Goal: Check status: Check status

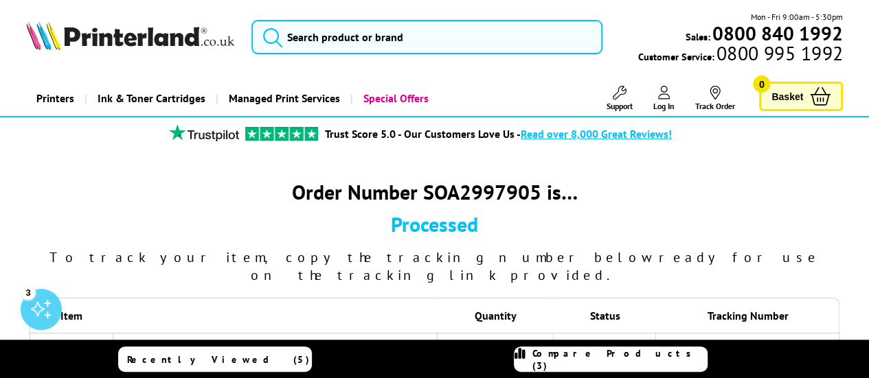
click at [663, 89] on icon at bounding box center [664, 93] width 12 height 14
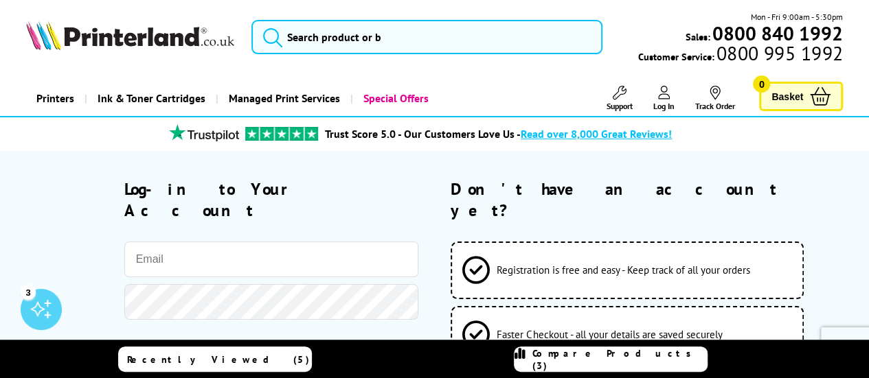
click at [412, 216] on div "Log-in to Your Account Remember Me Log-in to your account Privacy Policy" at bounding box center [222, 325] width 392 height 292
click at [389, 242] on input "email" at bounding box center [271, 260] width 294 height 36
type input "harrietestellerose@gmail.com"
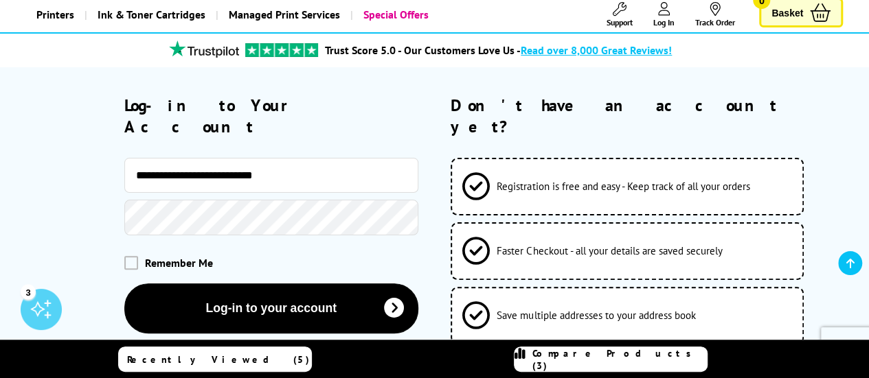
scroll to position [86, 0]
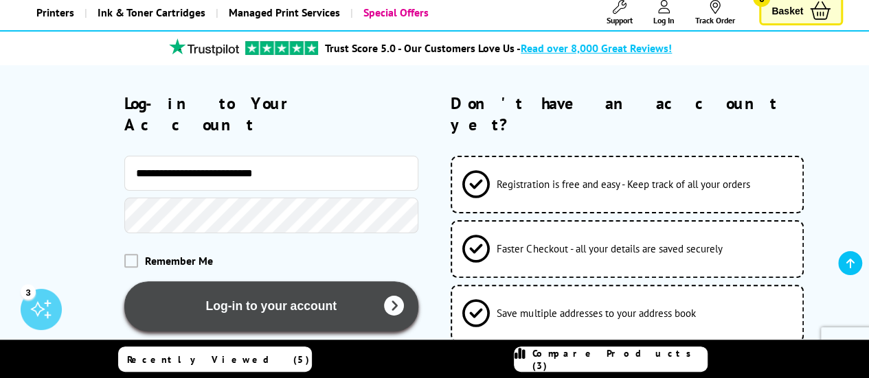
click at [207, 282] on button "Log-in to your account" at bounding box center [271, 307] width 294 height 50
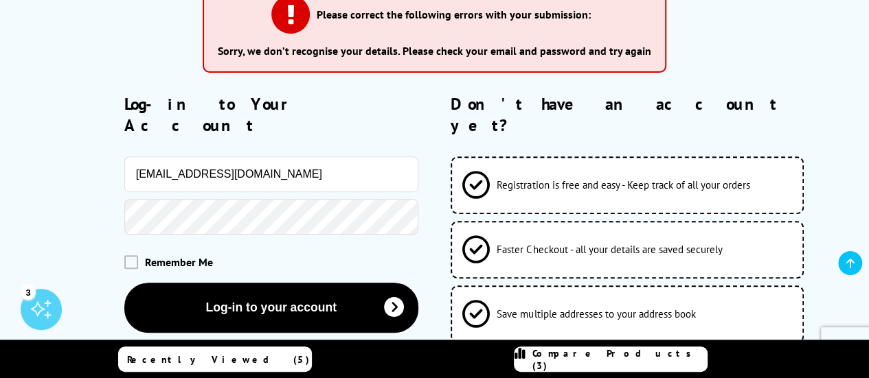
scroll to position [203, 0]
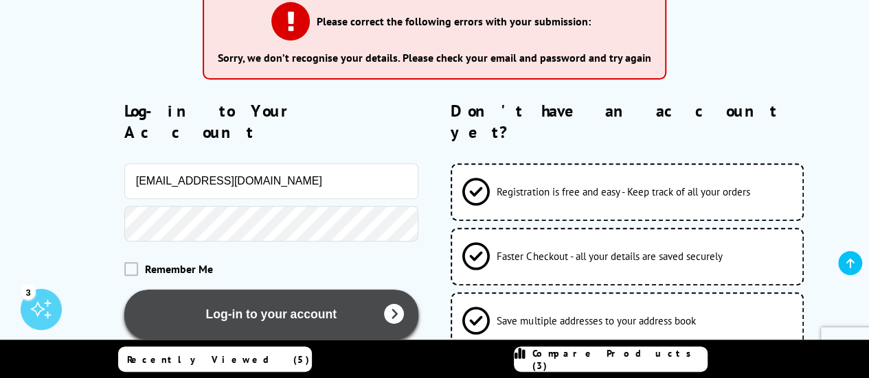
click at [196, 290] on button "Log-in to your account" at bounding box center [271, 315] width 294 height 50
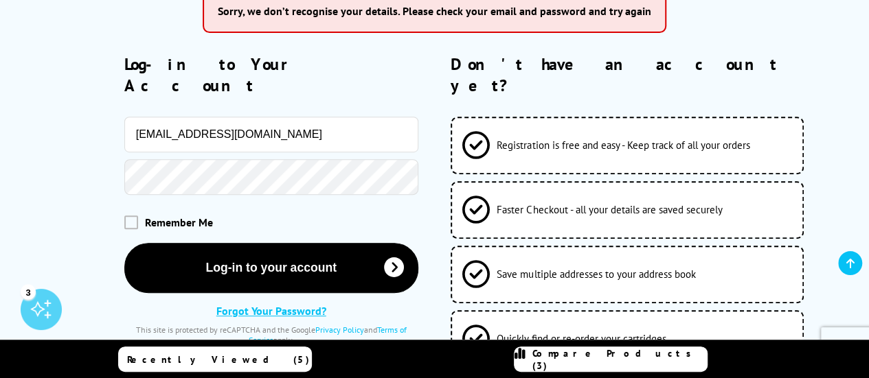
scroll to position [249, 0]
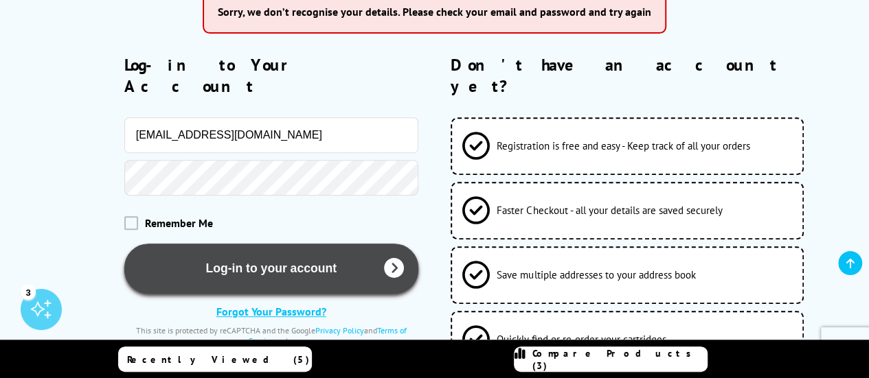
click at [199, 253] on button "Log-in to your account" at bounding box center [271, 269] width 294 height 50
